Goal: Find specific fact: Find specific fact

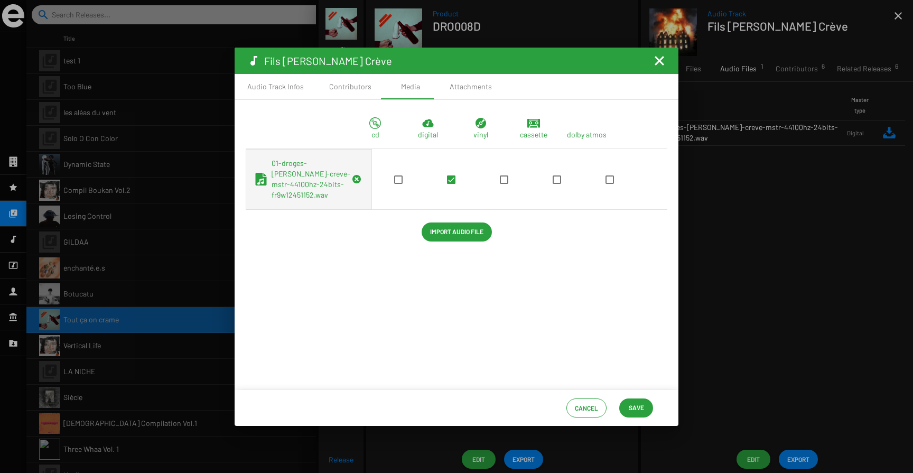
click at [656, 61] on mat-icon "Fermer la fenêtre" at bounding box center [659, 60] width 13 height 13
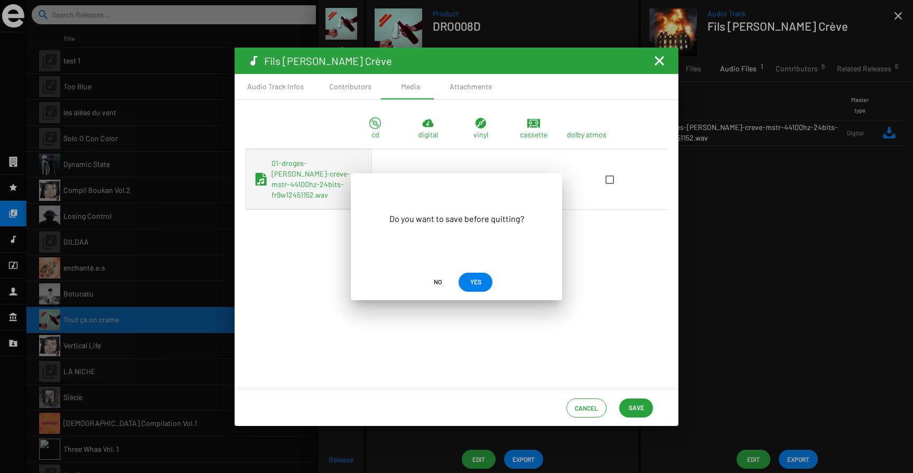
click at [437, 283] on span "No" at bounding box center [438, 281] width 8 height 19
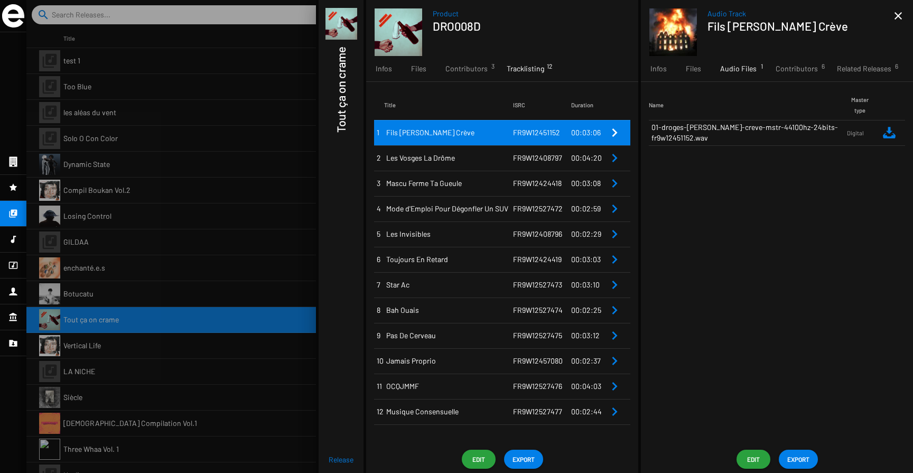
click at [468, 415] on span "Musique Consensuelle" at bounding box center [449, 411] width 127 height 11
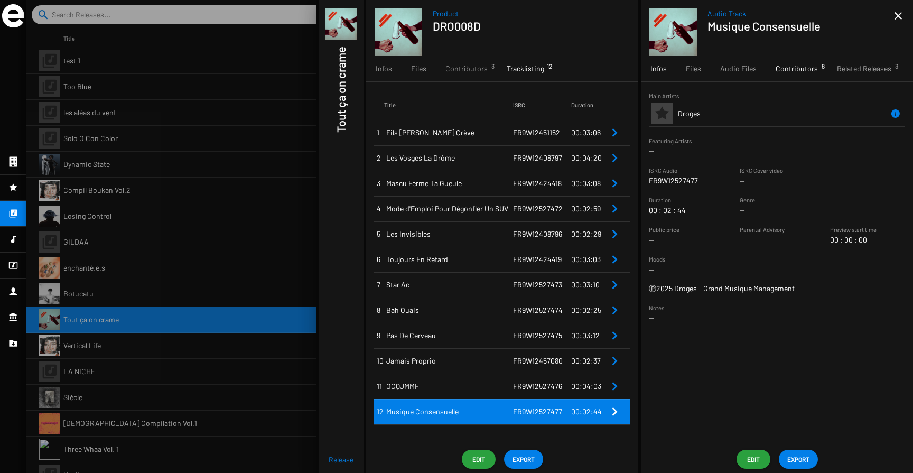
click at [779, 71] on span "Contributors 6" at bounding box center [797, 68] width 42 height 11
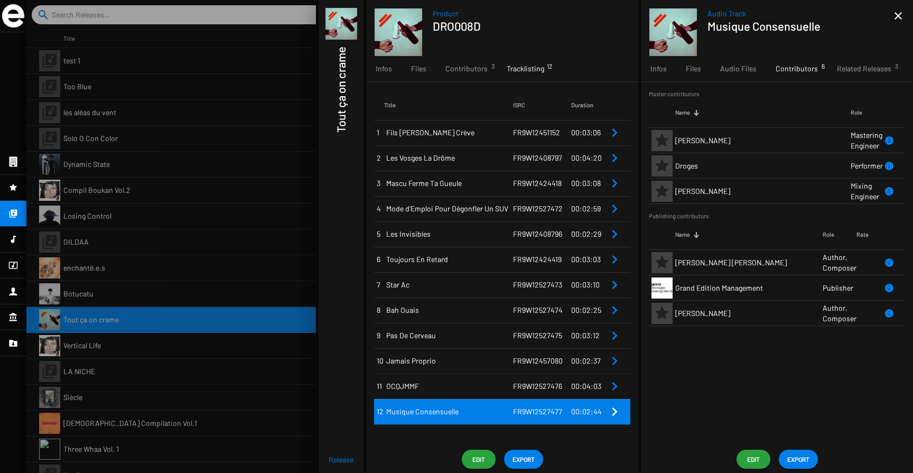
click at [532, 409] on span "FR9W12527477" at bounding box center [537, 411] width 49 height 9
copy span "FR9W12527477"
click at [535, 411] on span "FR9W12527477" at bounding box center [537, 411] width 49 height 9
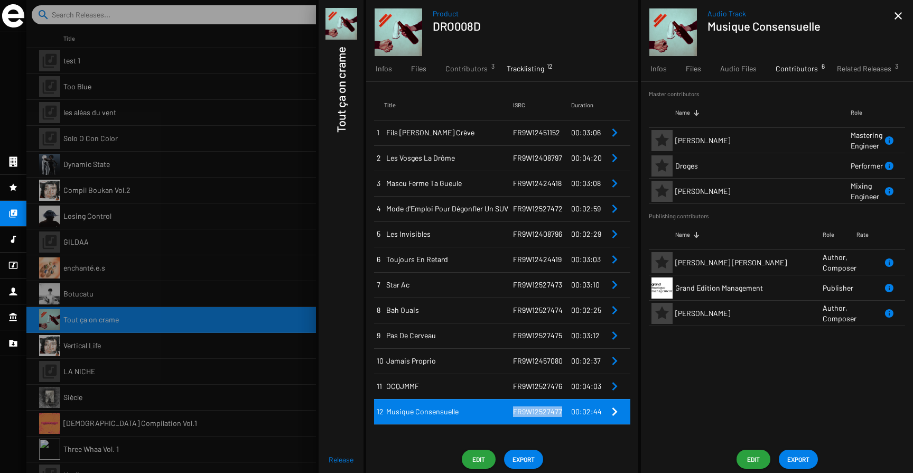
click at [535, 411] on span "FR9W12527477" at bounding box center [537, 411] width 49 height 9
click at [512, 411] on span "Musique Consensuelle" at bounding box center [449, 411] width 127 height 11
drag, startPoint x: 514, startPoint y: 414, endPoint x: 561, endPoint y: 415, distance: 46.5
click at [561, 415] on span "FR9W12527477" at bounding box center [537, 411] width 49 height 9
copy span "FR9W12527477"
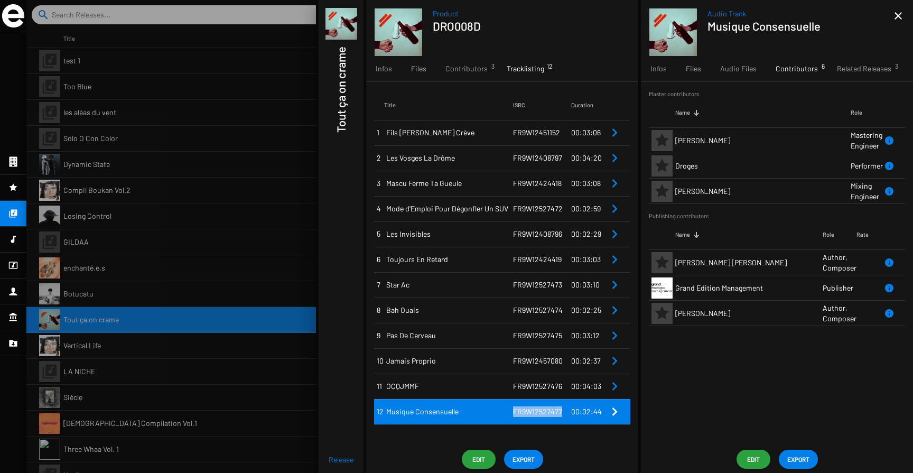
click at [164, 230] on div at bounding box center [469, 236] width 887 height 473
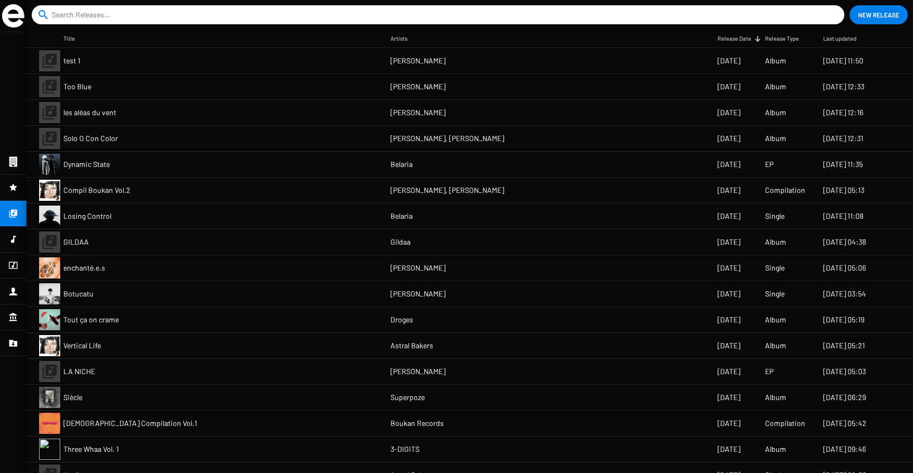
click at [166, 260] on mat-cell "enchanté.e.s" at bounding box center [226, 267] width 327 height 25
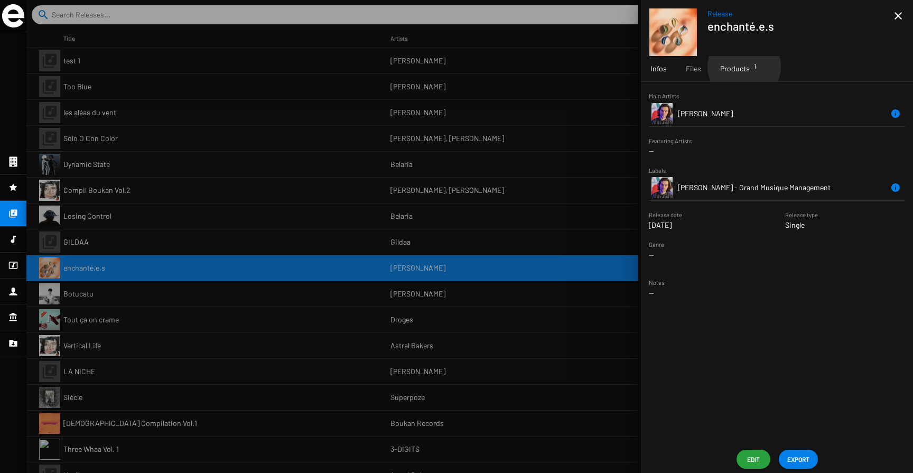
click at [744, 67] on span "Products 1" at bounding box center [735, 68] width 30 height 11
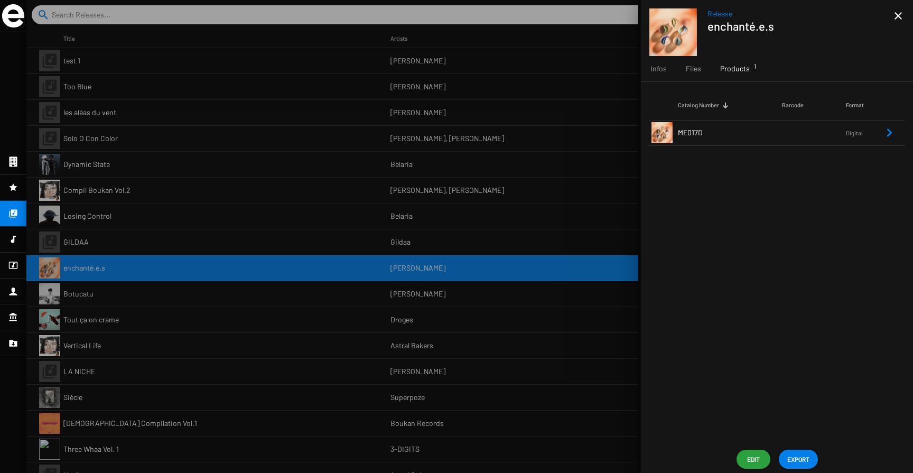
click at [874, 137] on td "Digital" at bounding box center [864, 132] width 37 height 25
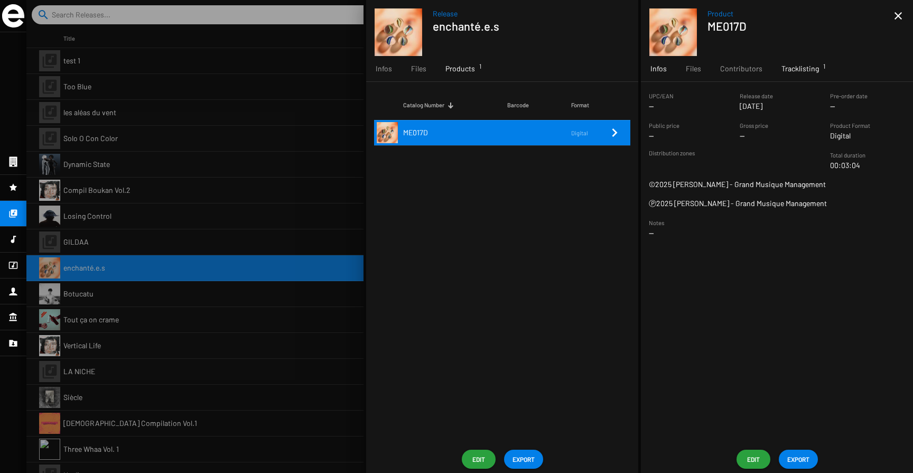
click at [808, 71] on span "Tracklisting 1" at bounding box center [801, 68] width 38 height 11
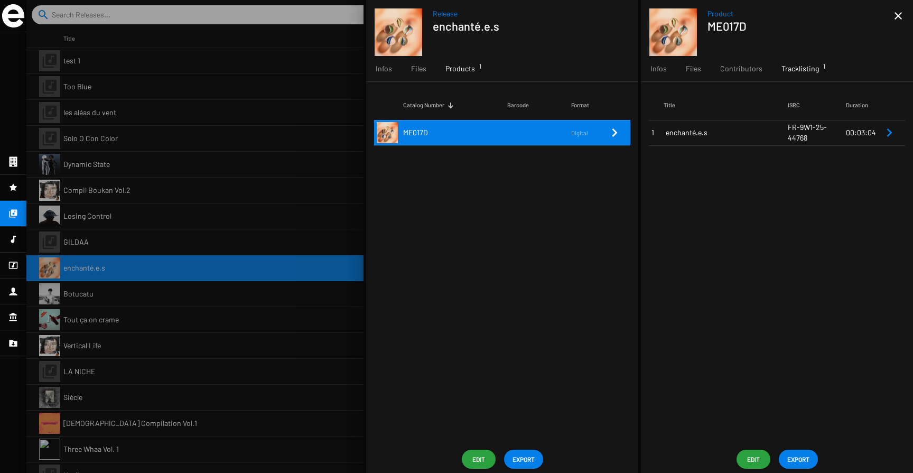
click at [455, 32] on h1 "enchanté.e.s" at bounding box center [522, 26] width 178 height 14
click at [455, 30] on h1 "enchanté.e.s" at bounding box center [522, 26] width 178 height 14
copy div "enchanté.e.s"
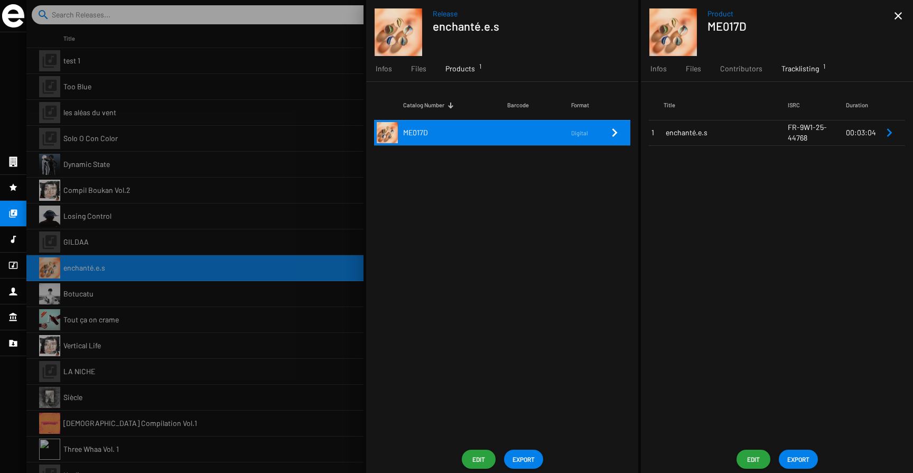
click at [790, 137] on td "FR-9W1-25-44768" at bounding box center [817, 132] width 58 height 25
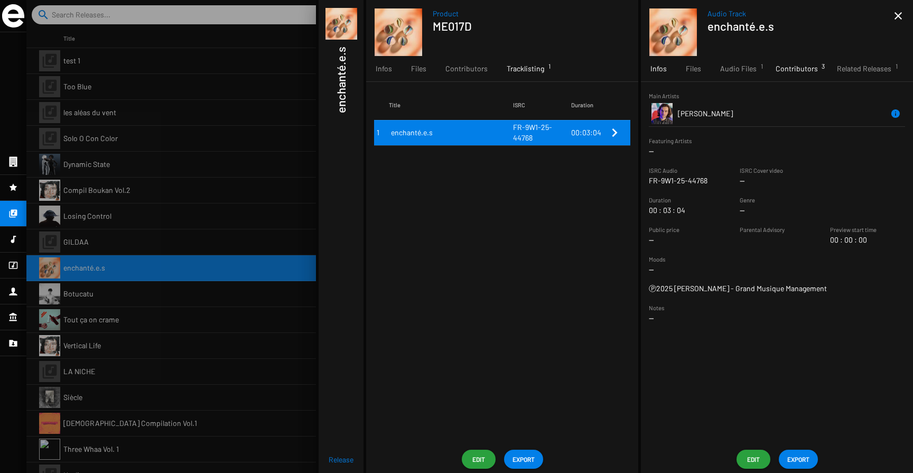
click at [782, 69] on span "Contributors 3" at bounding box center [797, 68] width 42 height 11
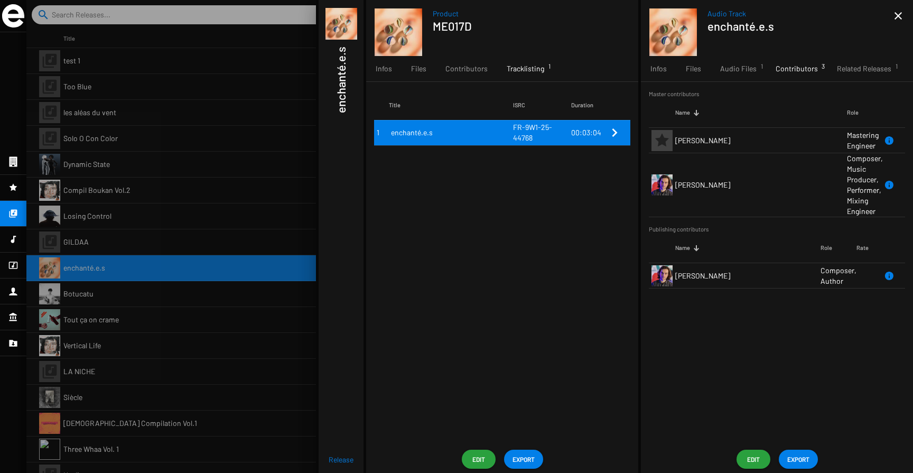
click at [466, 22] on h1 "ME017D" at bounding box center [522, 26] width 178 height 14
copy div "ME017D"
click at [395, 70] on div "Infos" at bounding box center [383, 68] width 35 height 25
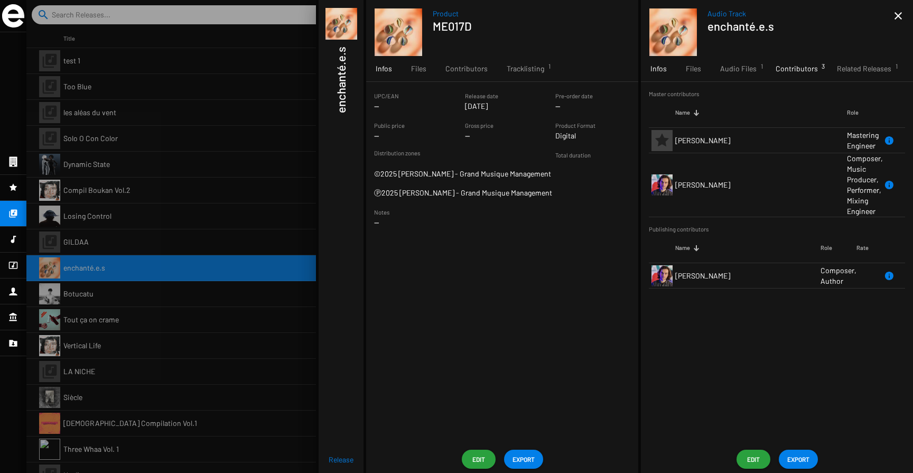
click at [653, 69] on span "Infos" at bounding box center [659, 68] width 16 height 11
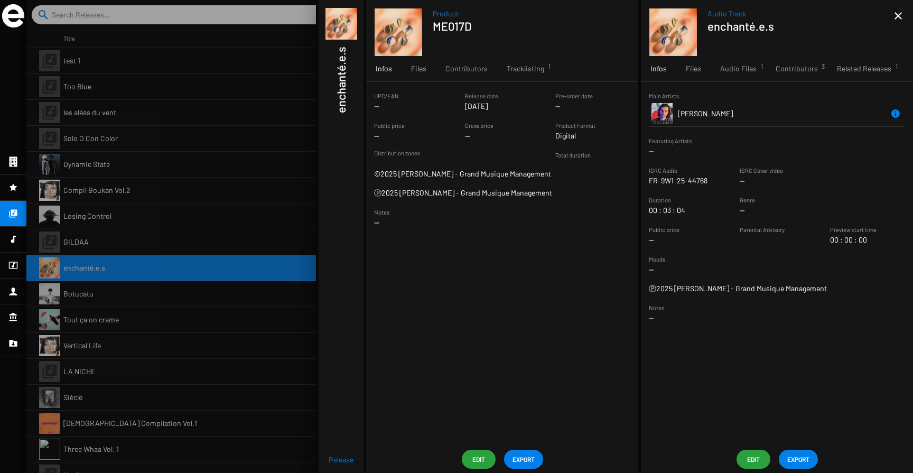
click at [680, 180] on p "FR-9W1-25-44768" at bounding box center [678, 180] width 59 height 11
copy div "FR-9W1-25-44768"
